Goal: Information Seeking & Learning: Understand process/instructions

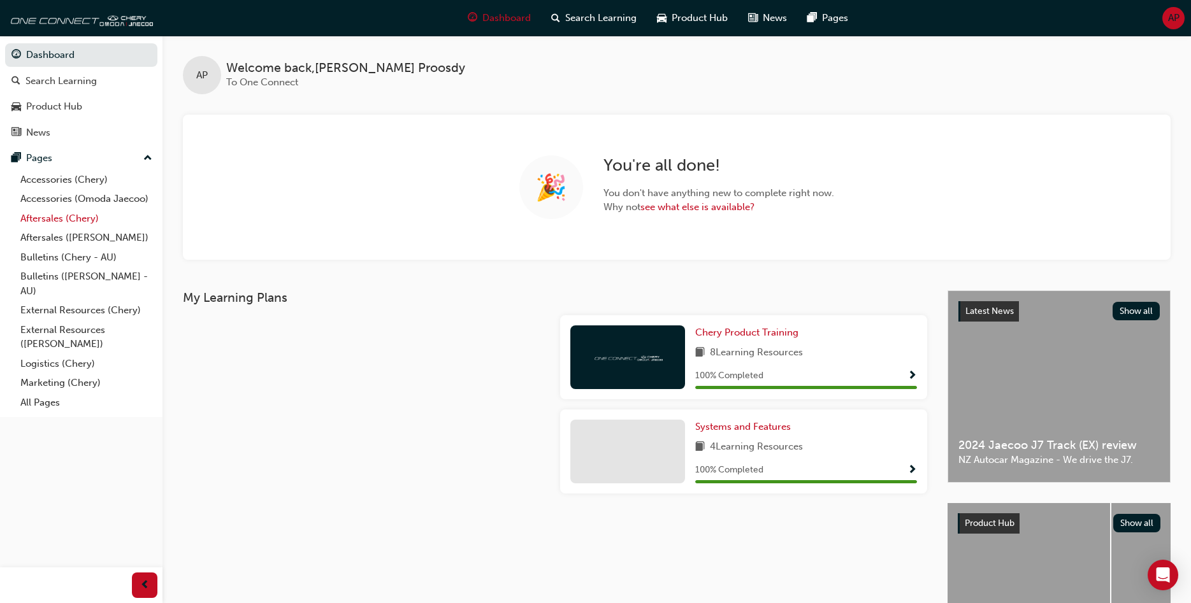
click at [59, 224] on link "Aftersales (Chery)" at bounding box center [86, 219] width 142 height 20
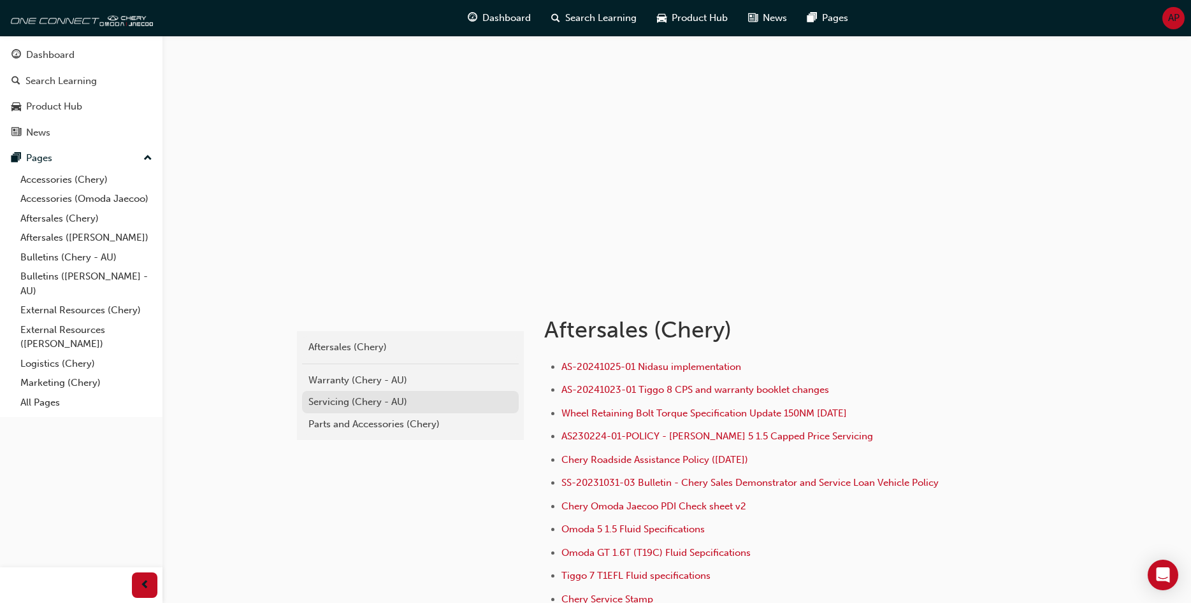
click at [348, 394] on link "Servicing (Chery - AU)" at bounding box center [410, 402] width 217 height 22
click at [348, 394] on div "chery-aftersales Aftersales (Chery) Warranty (Chery - AU) Servicing (Chery - AU…" at bounding box center [595, 378] width 1191 height 756
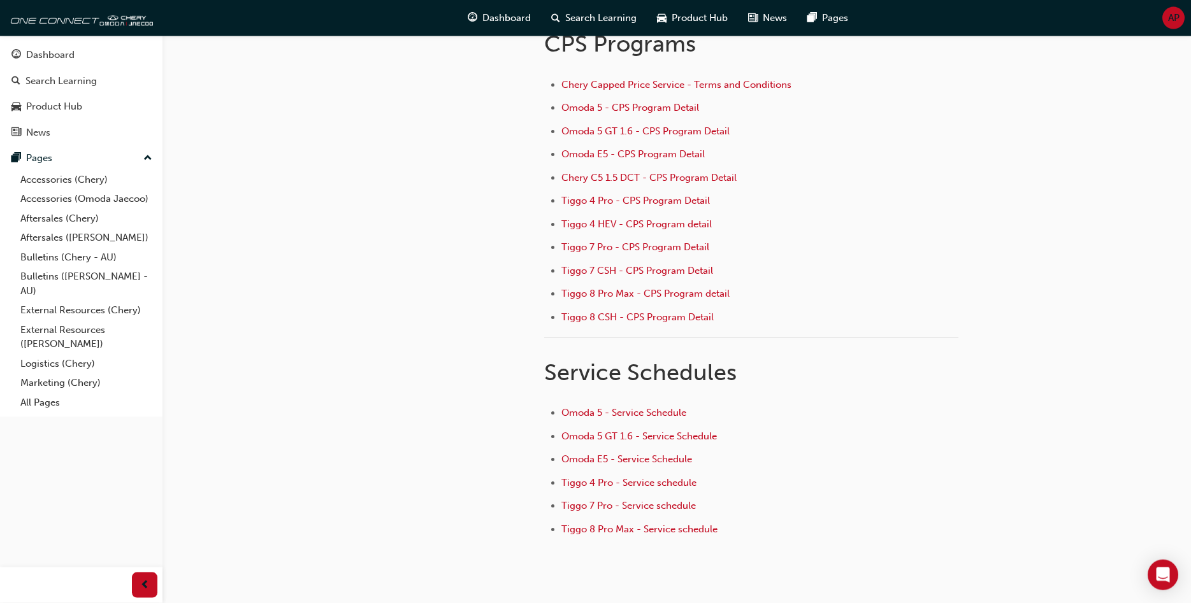
scroll to position [180, 0]
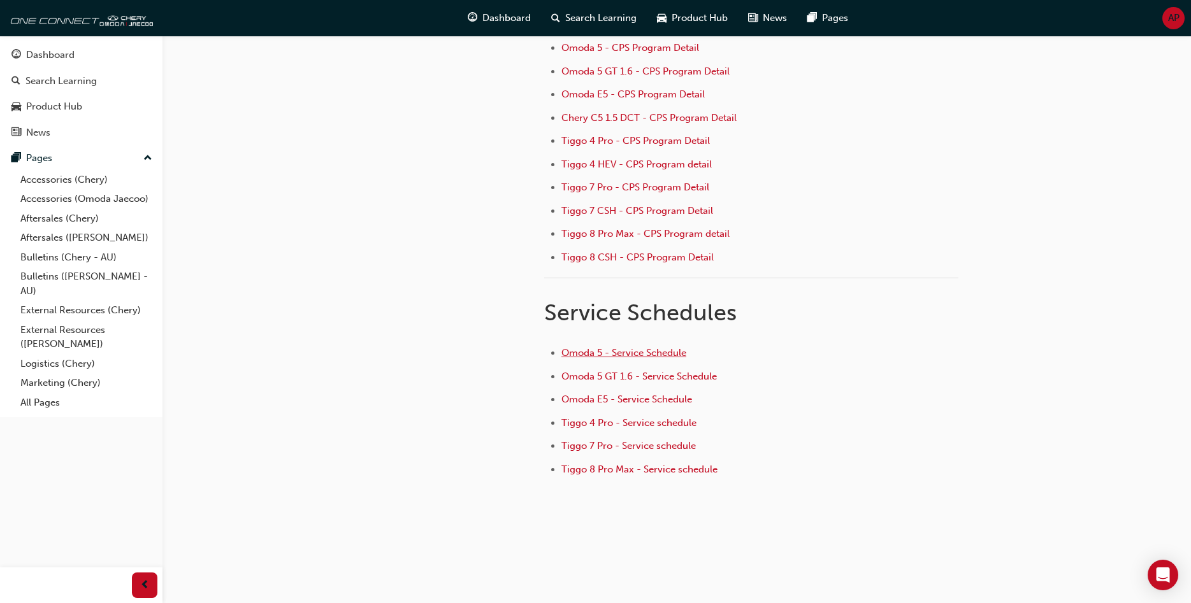
click at [622, 353] on span "Omoda 5 - Service Schedule" at bounding box center [623, 352] width 125 height 11
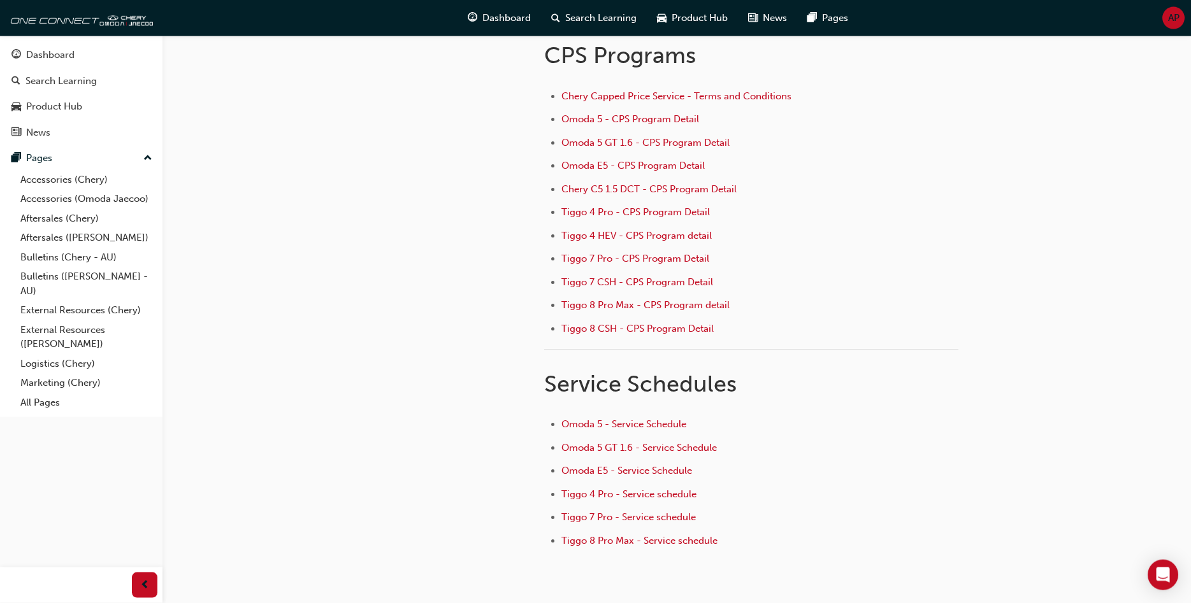
scroll to position [180, 0]
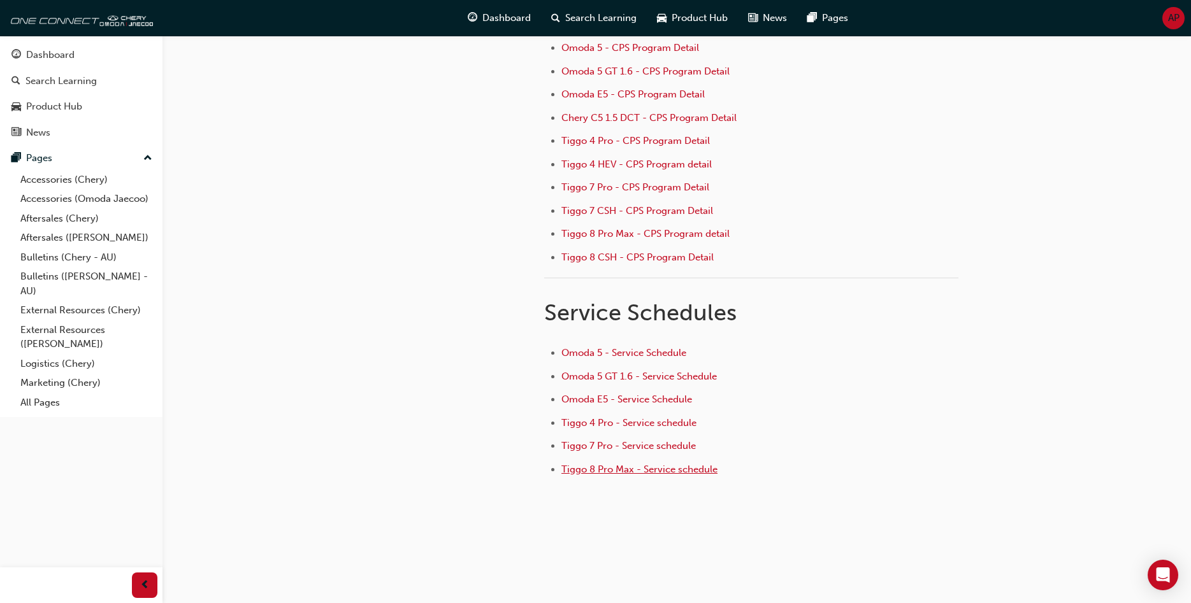
click at [614, 467] on span "Tiggo 8 Pro Max - Service schedule" at bounding box center [639, 469] width 156 height 11
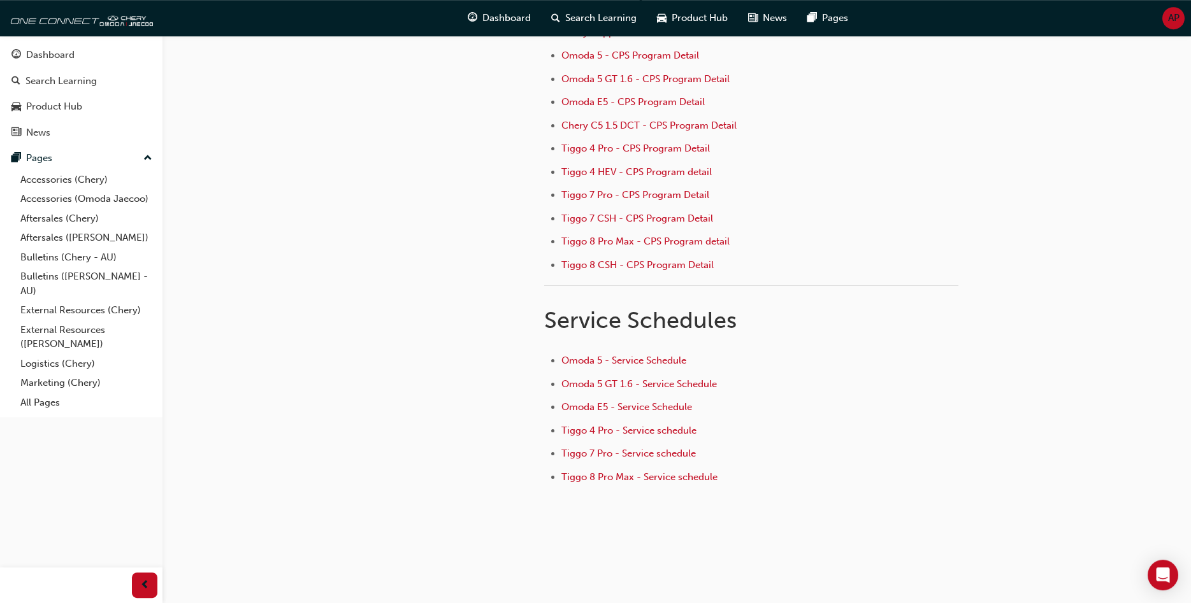
scroll to position [180, 0]
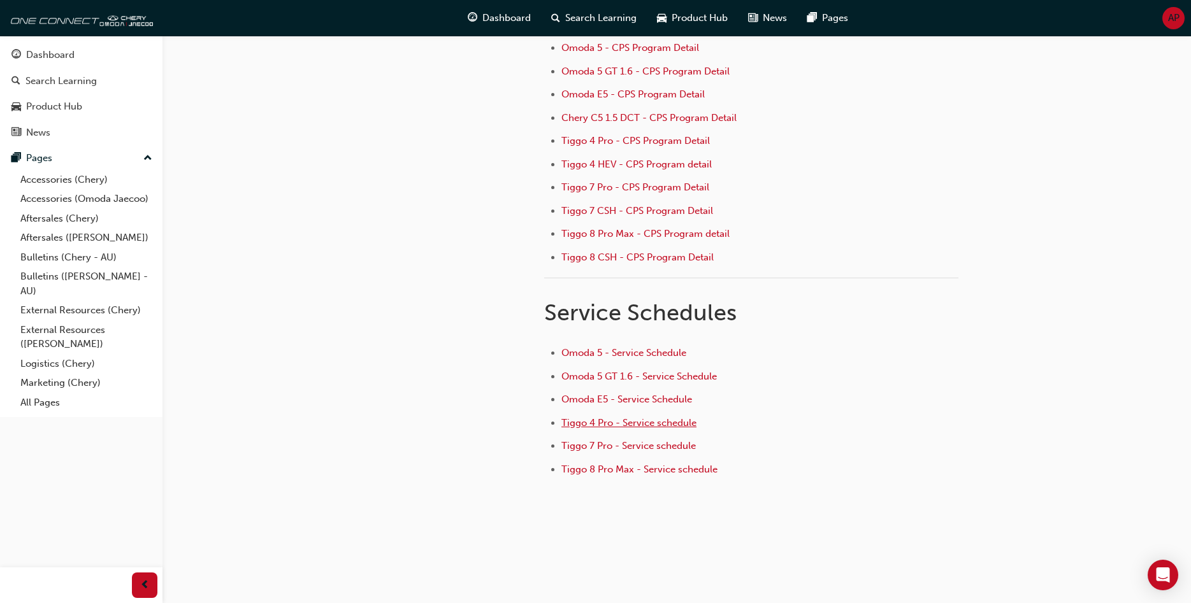
click at [623, 425] on span "Tiggo 4 Pro - Service schedule" at bounding box center [628, 422] width 135 height 11
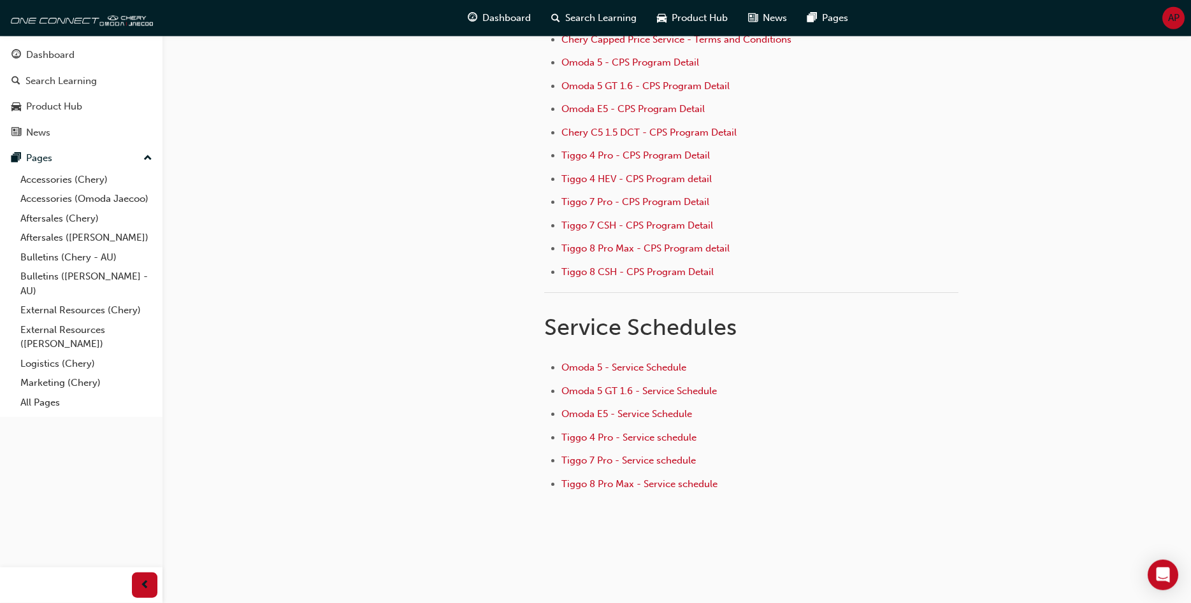
scroll to position [180, 0]
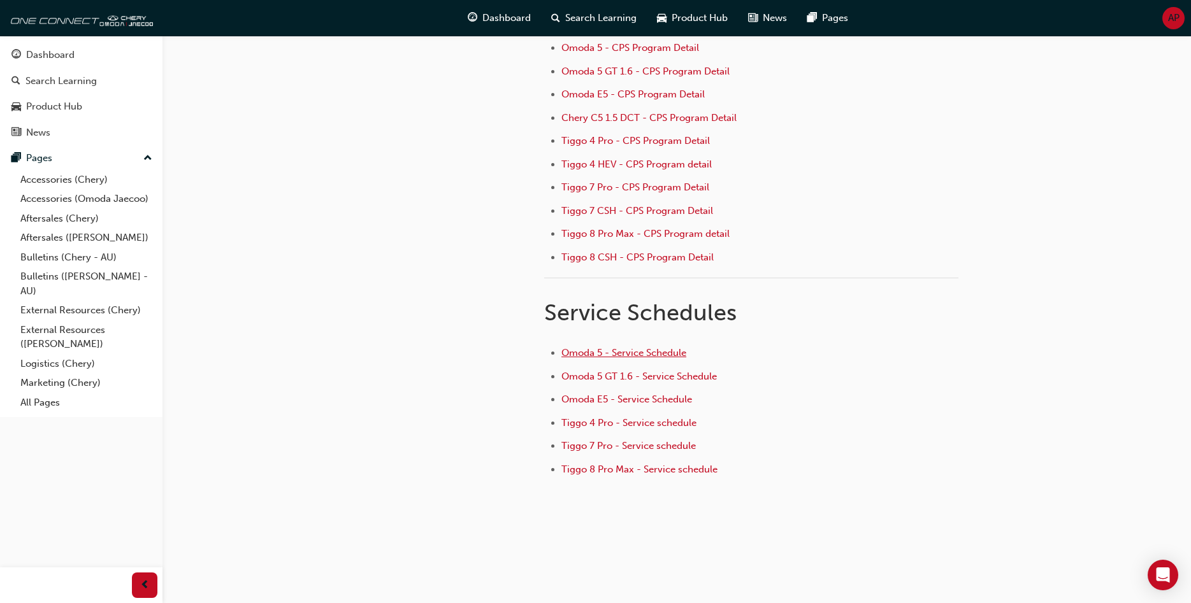
click at [621, 350] on span "Omoda 5 - Service Schedule" at bounding box center [623, 352] width 125 height 11
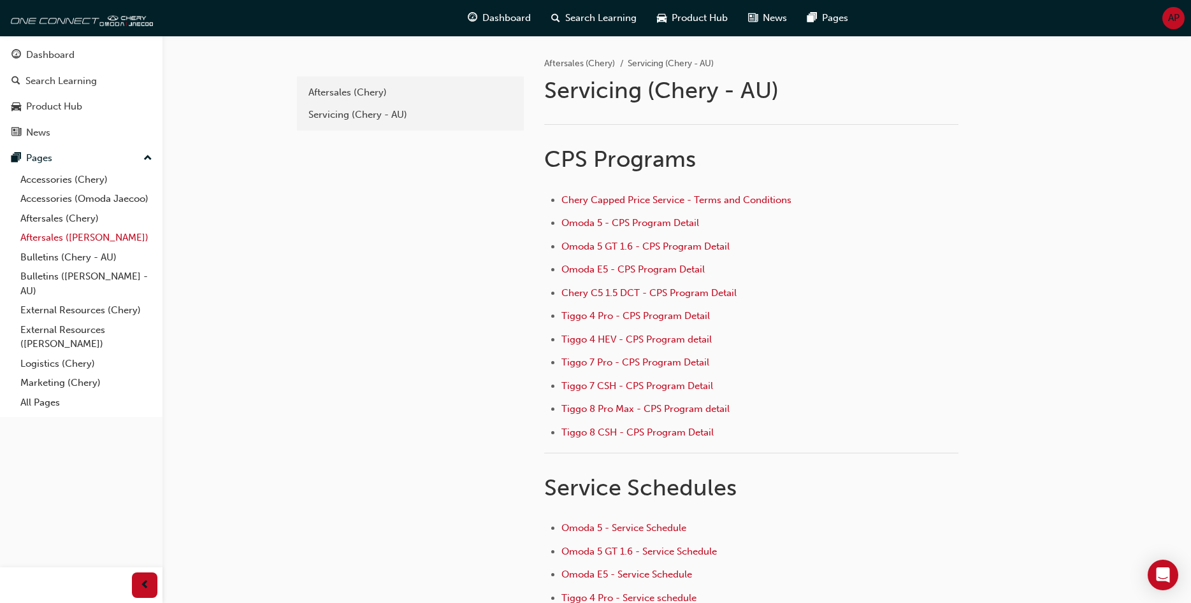
click at [69, 240] on link "Aftersales ([PERSON_NAME])" at bounding box center [86, 238] width 142 height 20
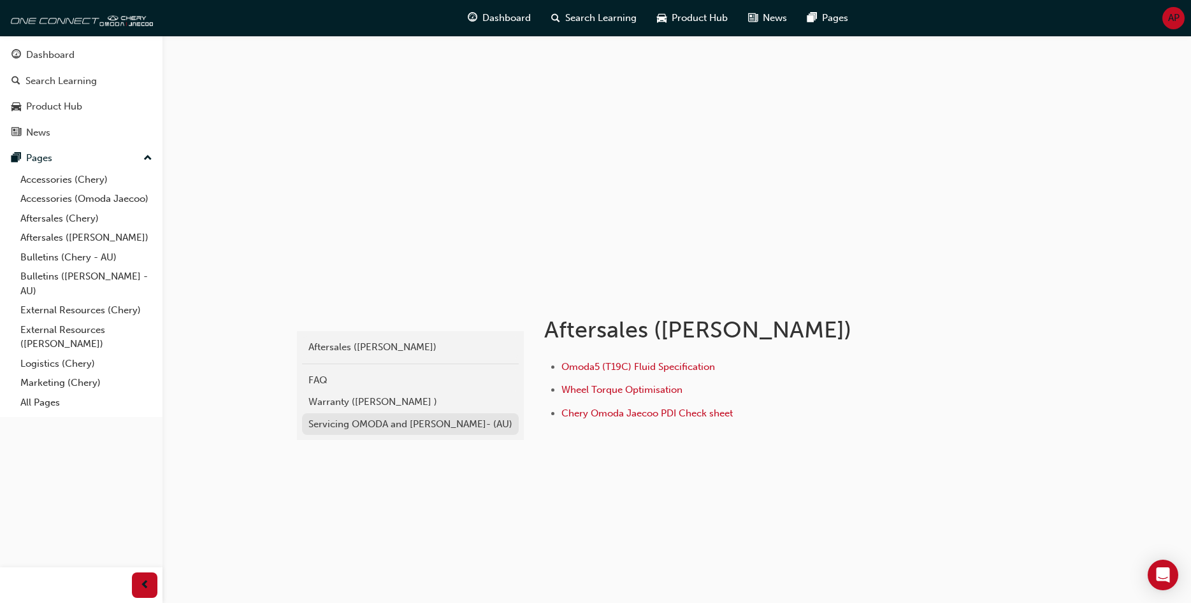
click at [375, 424] on div "Servicing OMODA and [PERSON_NAME]- (AU)" at bounding box center [410, 424] width 204 height 15
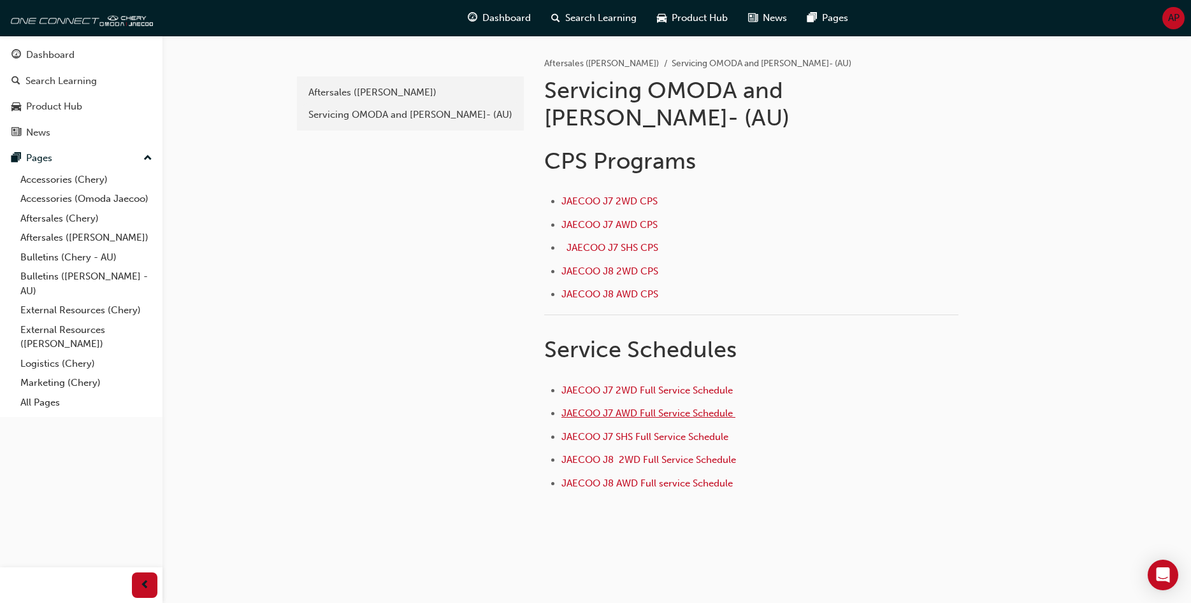
click at [624, 408] on span "JAECOO J7 AWD Full Service Schedule ﻿" at bounding box center [648, 413] width 174 height 11
click at [798, 194] on li "JAECOO J7 2WD CPS ﻿" at bounding box center [759, 203] width 397 height 18
